Goal: Task Accomplishment & Management: Manage account settings

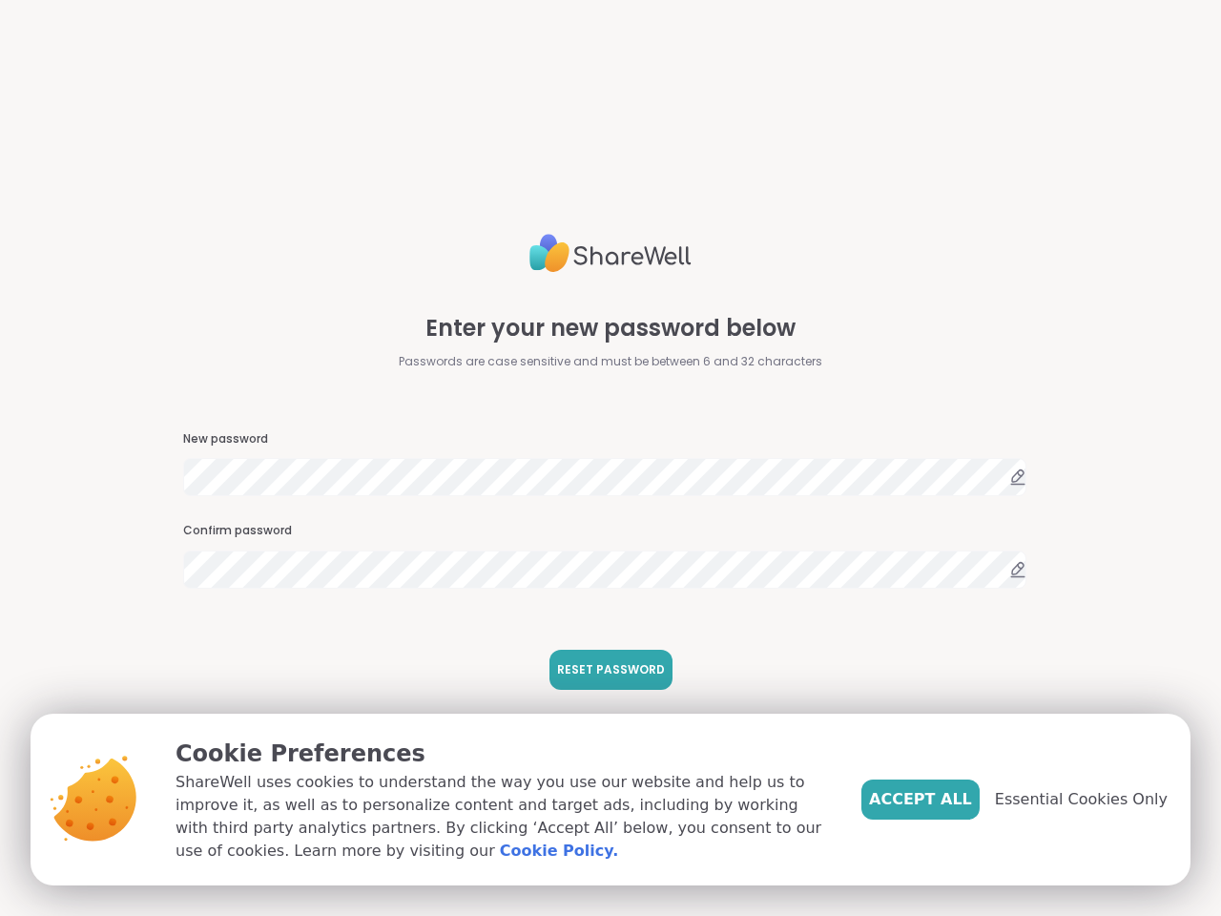
click at [602, 670] on span "RESET PASSWORD" at bounding box center [611, 669] width 108 height 17
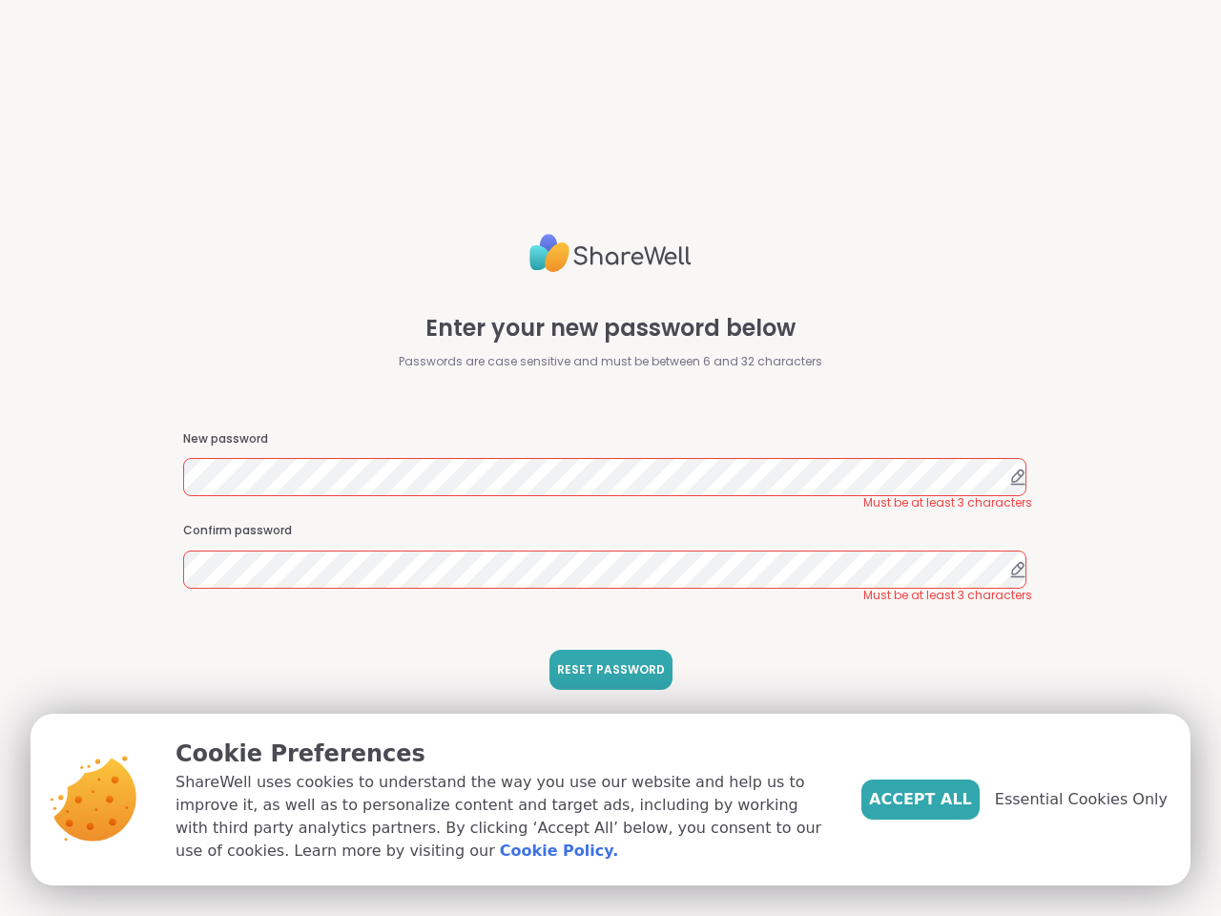
click at [952, 800] on span "Accept All" at bounding box center [920, 799] width 103 height 23
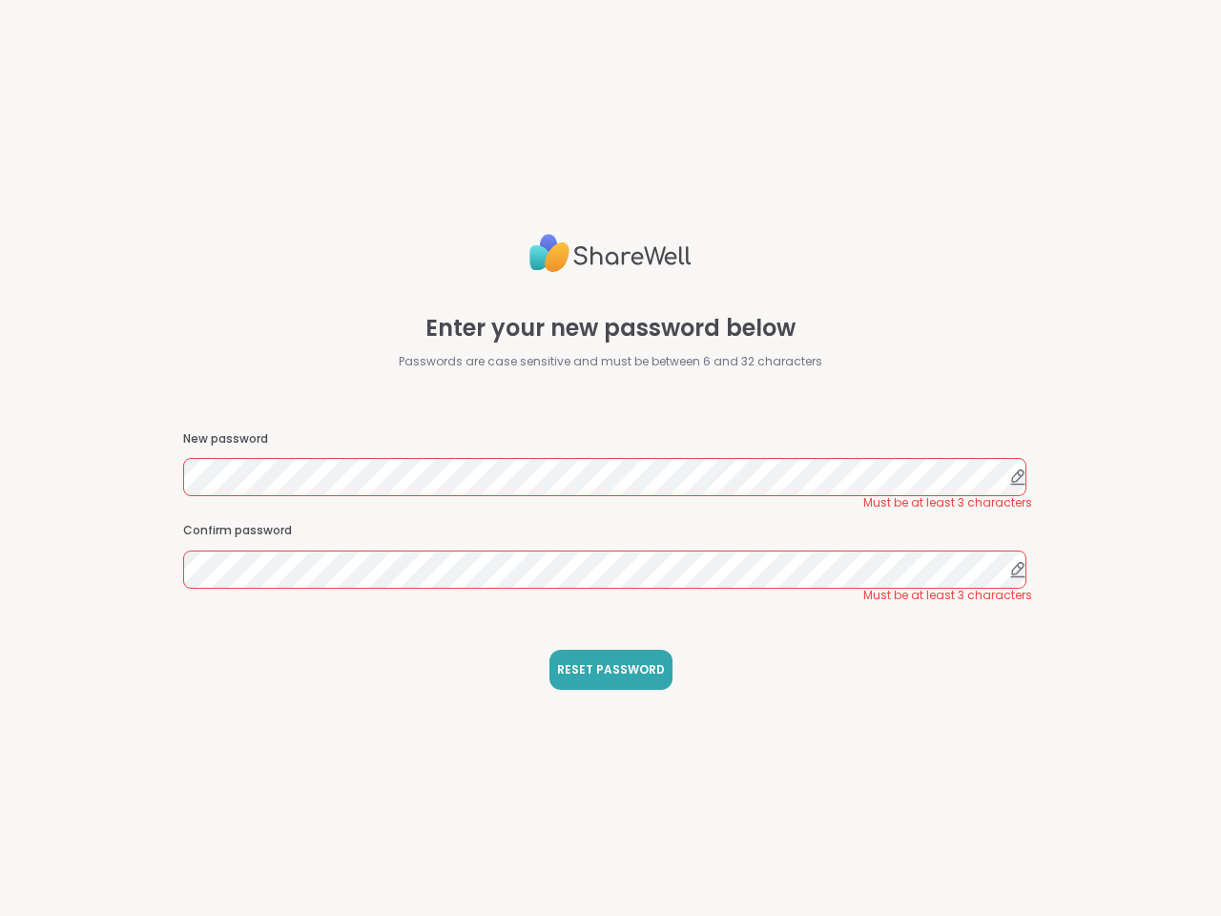
click at [1093, 800] on div "Enter your new password below Passwords are case sensitive and must be between …" at bounding box center [610, 458] width 1221 height 916
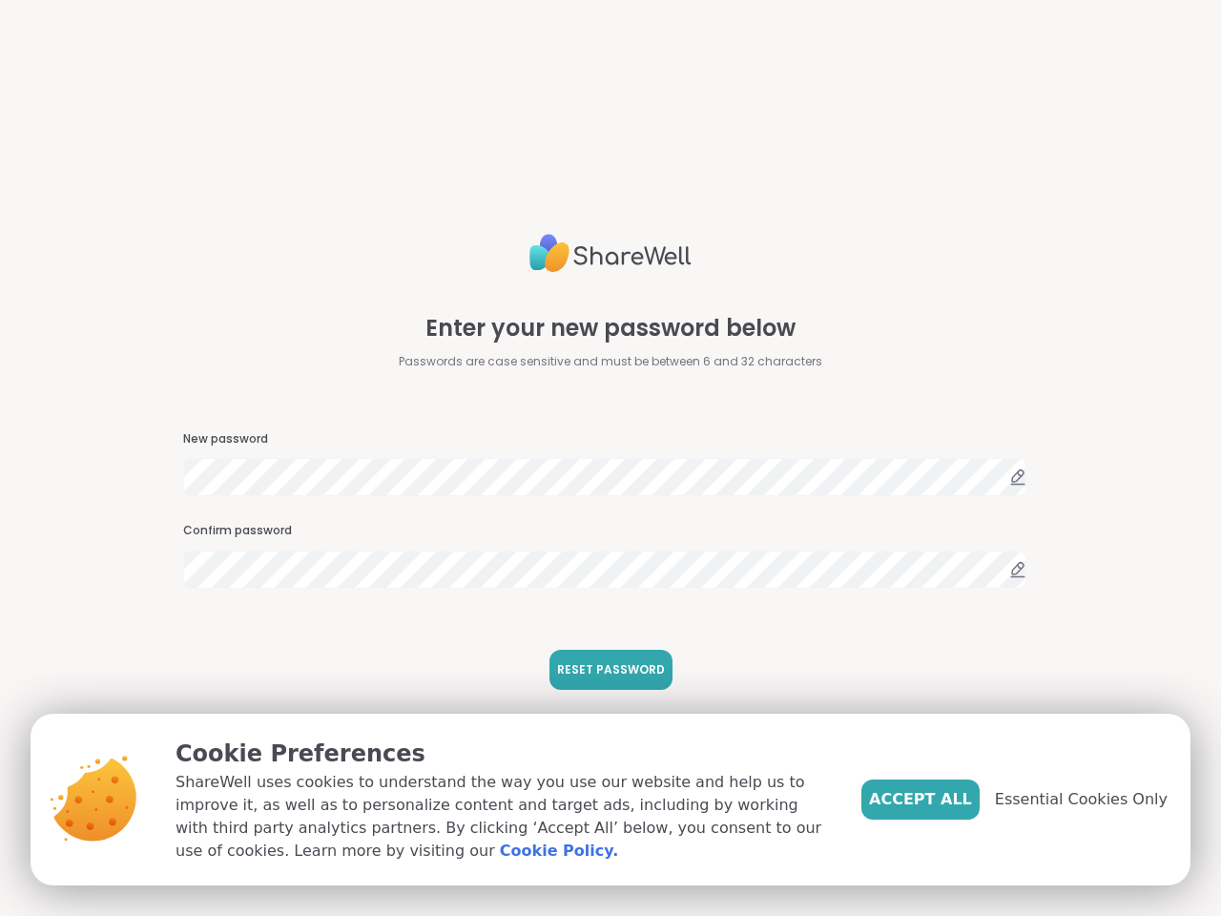
click at [602, 670] on span "RESET PASSWORD" at bounding box center [611, 669] width 108 height 17
click at [952, 800] on span "Accept All" at bounding box center [920, 799] width 103 height 23
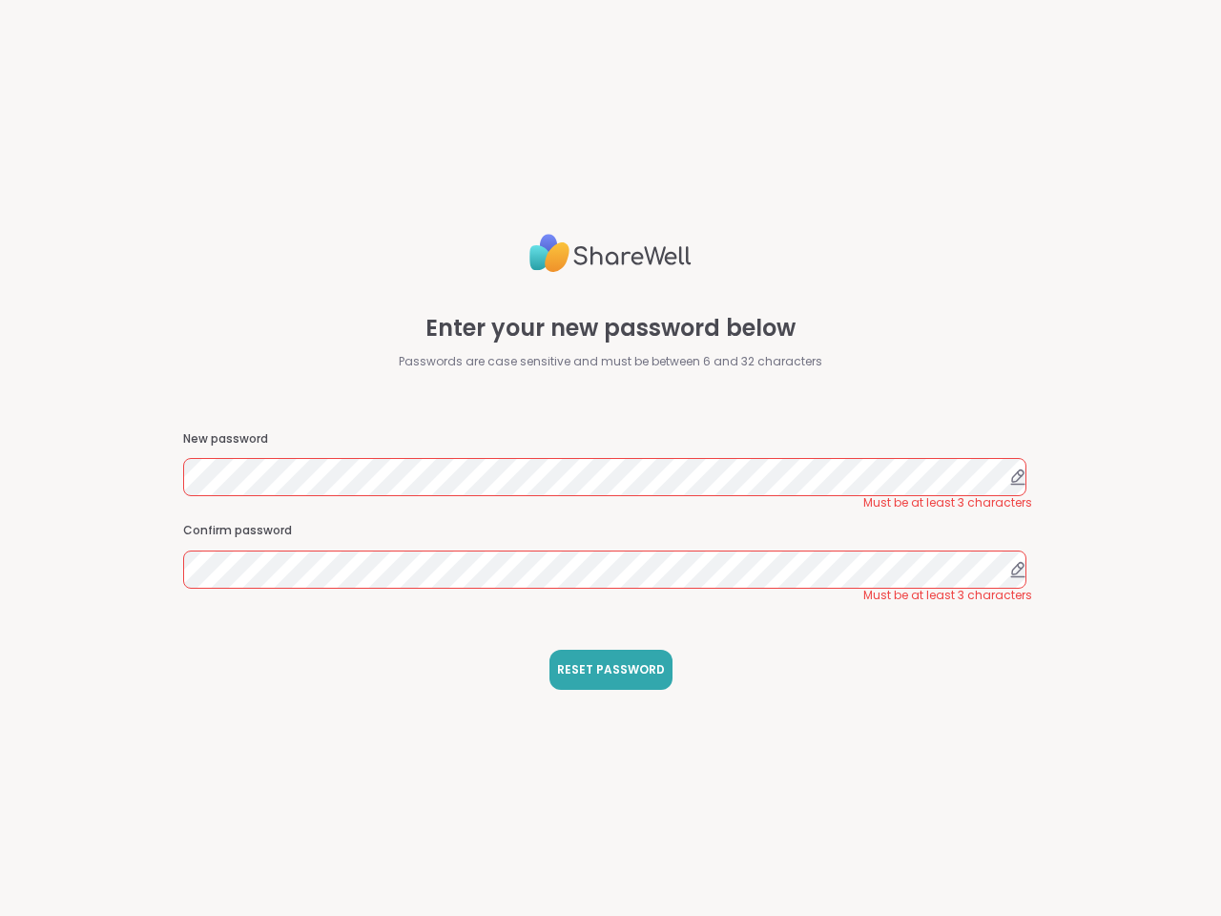
click at [1093, 800] on div "Enter your new password below Passwords are case sensitive and must be between …" at bounding box center [610, 458] width 1221 height 916
